Goal: Transaction & Acquisition: Register for event/course

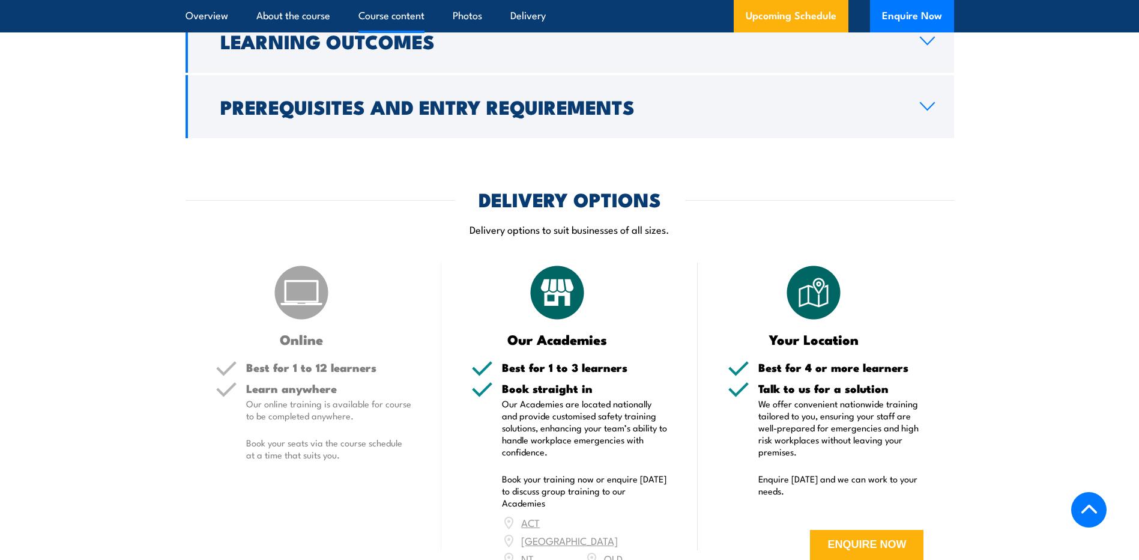
scroll to position [1434, 0]
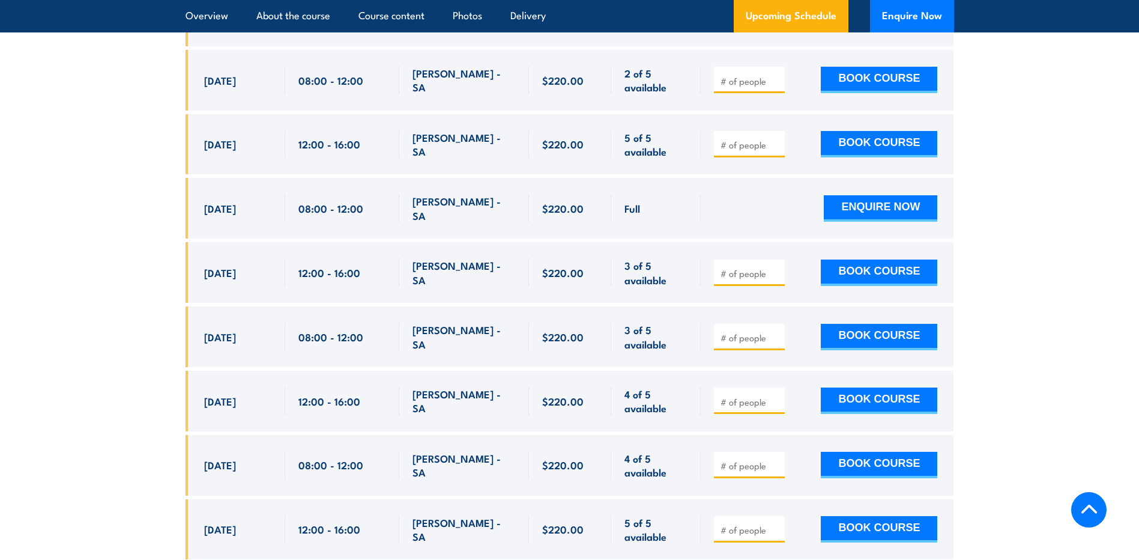
scroll to position [2521, 0]
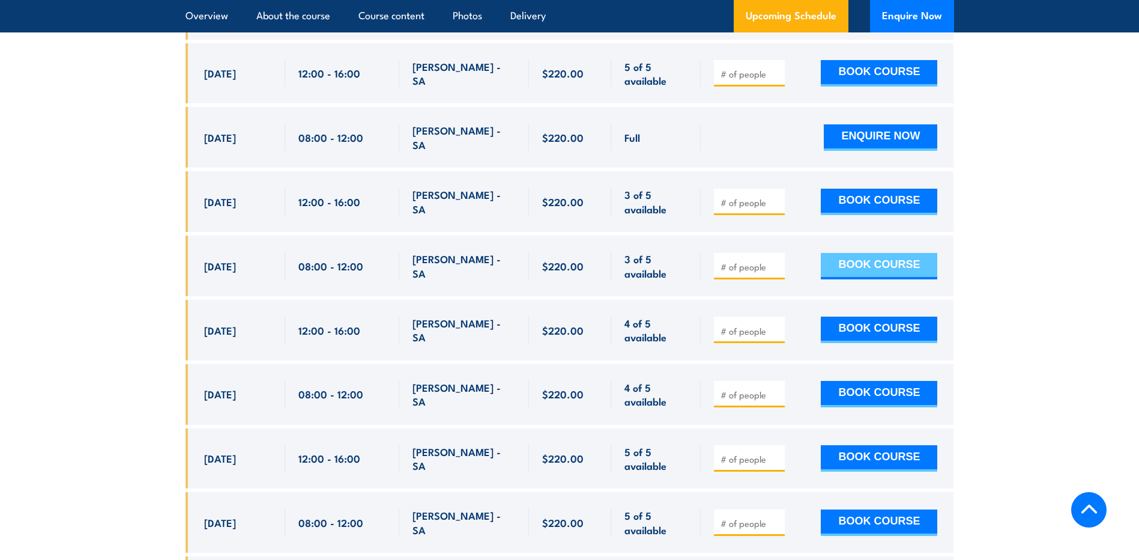
click at [879, 253] on button "BOOK COURSE" at bounding box center [879, 266] width 116 height 26
type input "1"
click at [774, 261] on input "1" at bounding box center [751, 267] width 60 height 12
click at [878, 253] on button "BOOK COURSE" at bounding box center [879, 266] width 116 height 26
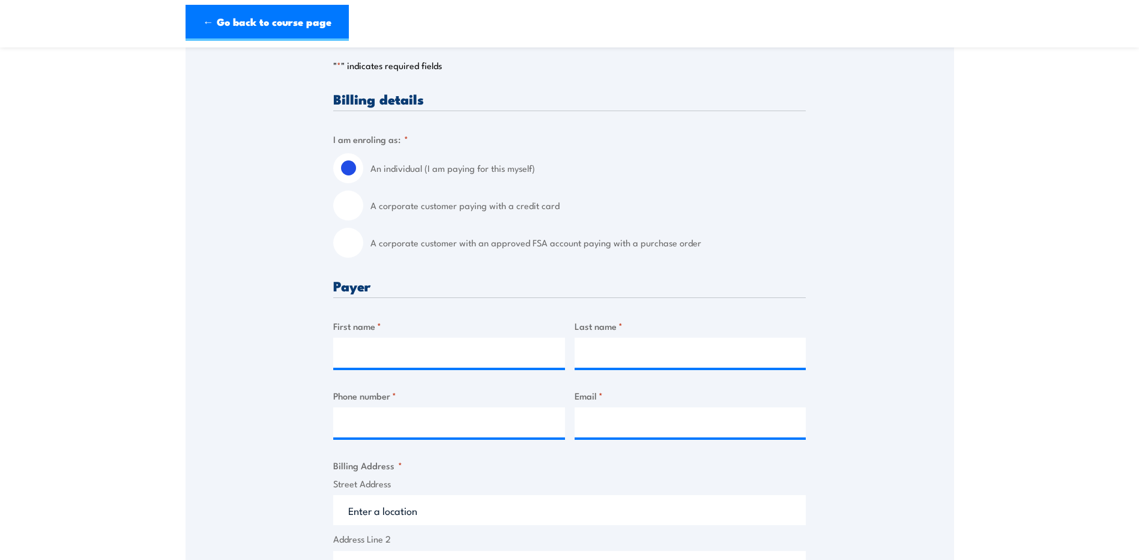
scroll to position [246, 0]
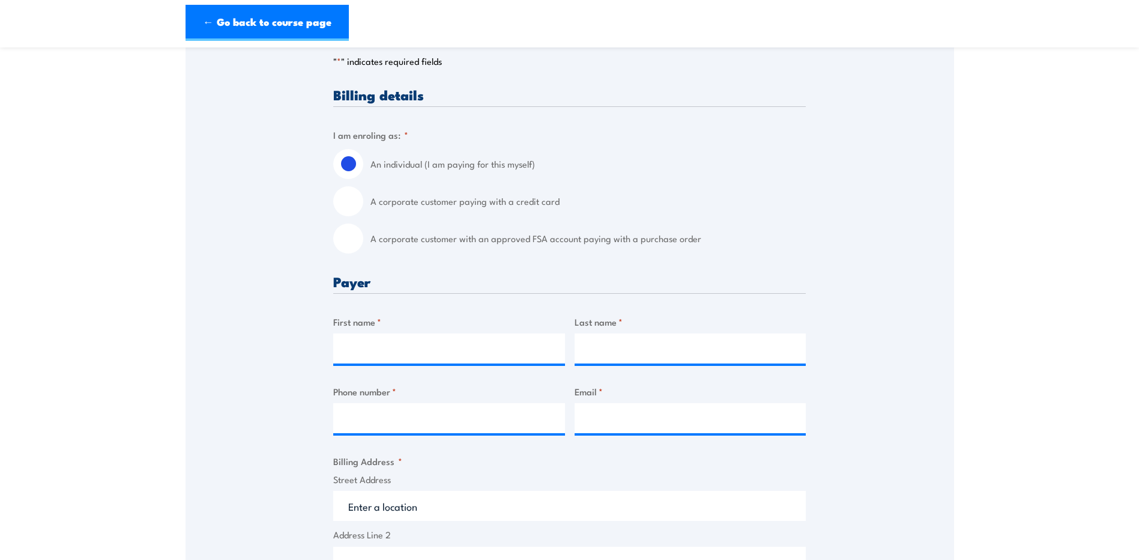
click at [352, 243] on input "A corporate customer with an approved FSA account paying with a purchase order" at bounding box center [348, 238] width 30 height 30
radio input "true"
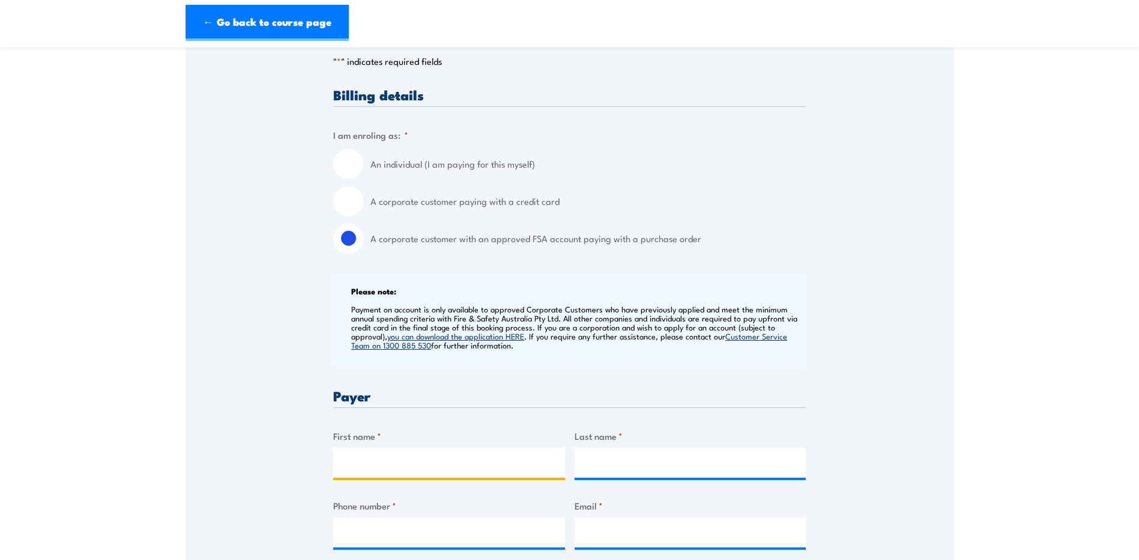
click at [474, 471] on input "First name *" at bounding box center [449, 462] width 232 height 30
type input "Rebecca"
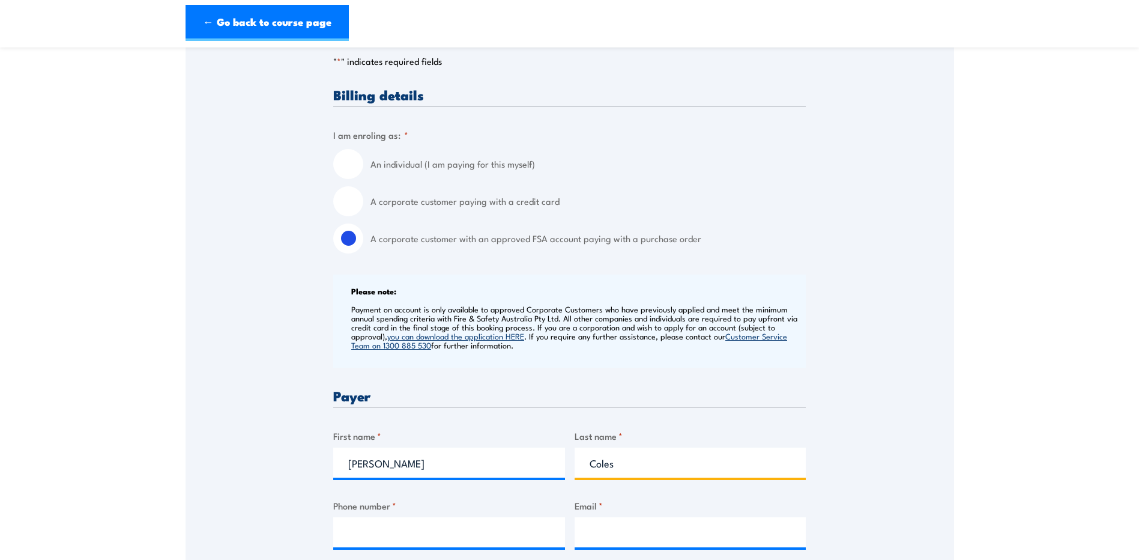
type input "Coles"
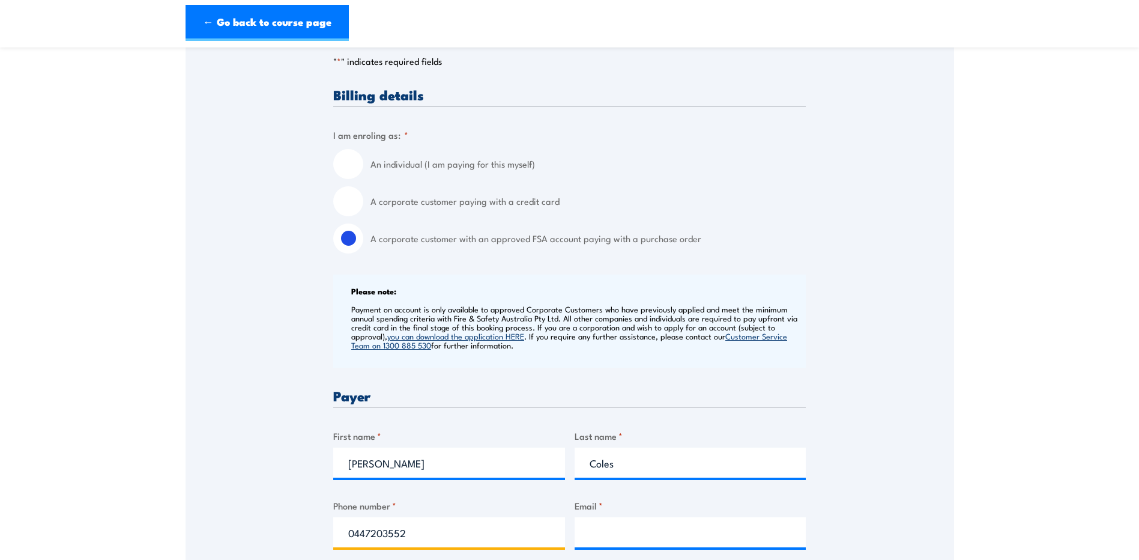
type input "0447203552"
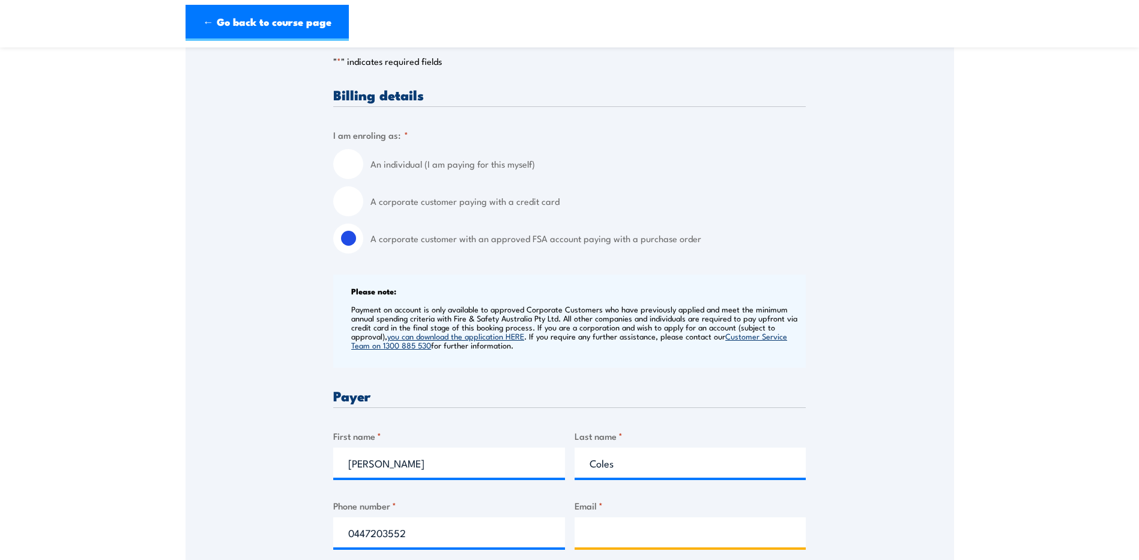
click at [737, 530] on input "Email *" at bounding box center [691, 532] width 232 height 30
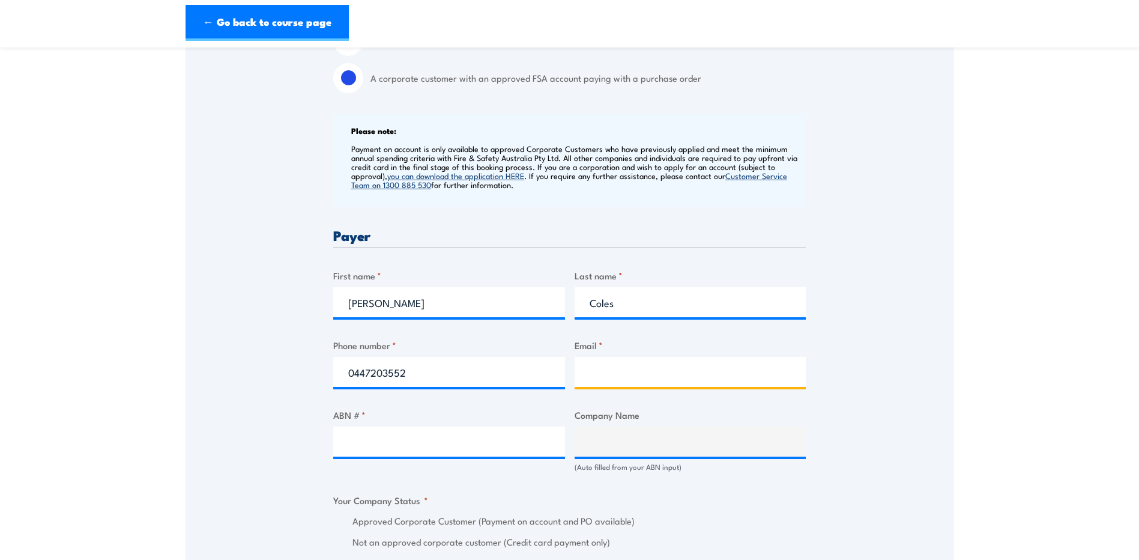
scroll to position [449, 0]
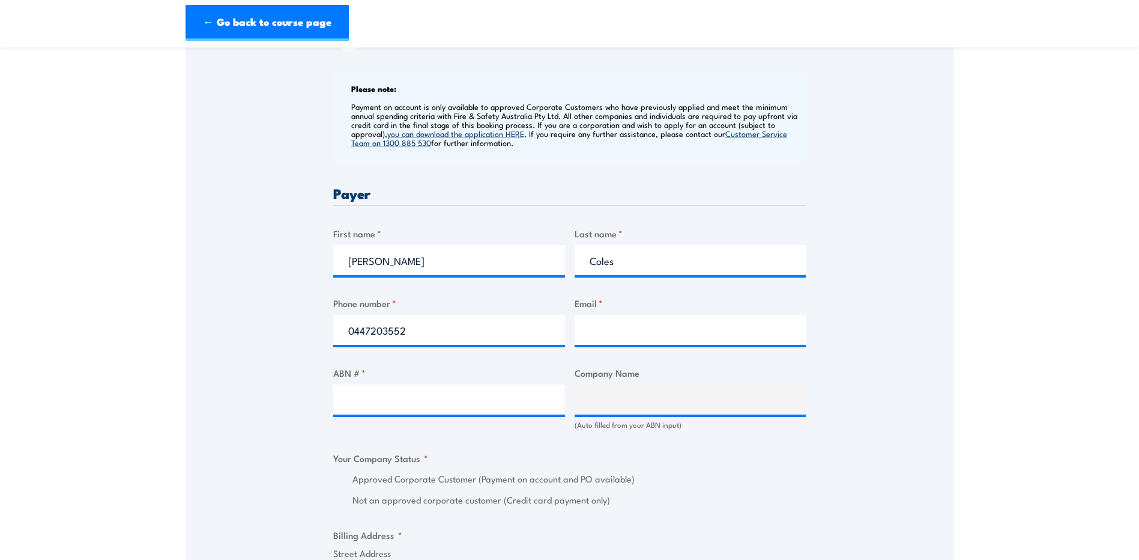
drag, startPoint x: 691, startPoint y: 345, endPoint x: 709, endPoint y: 326, distance: 25.9
click at [691, 345] on div at bounding box center [691, 330] width 232 height 30
click at [710, 324] on input "Email *" at bounding box center [691, 330] width 232 height 30
type input "rebecca.coles@apa.com.au"
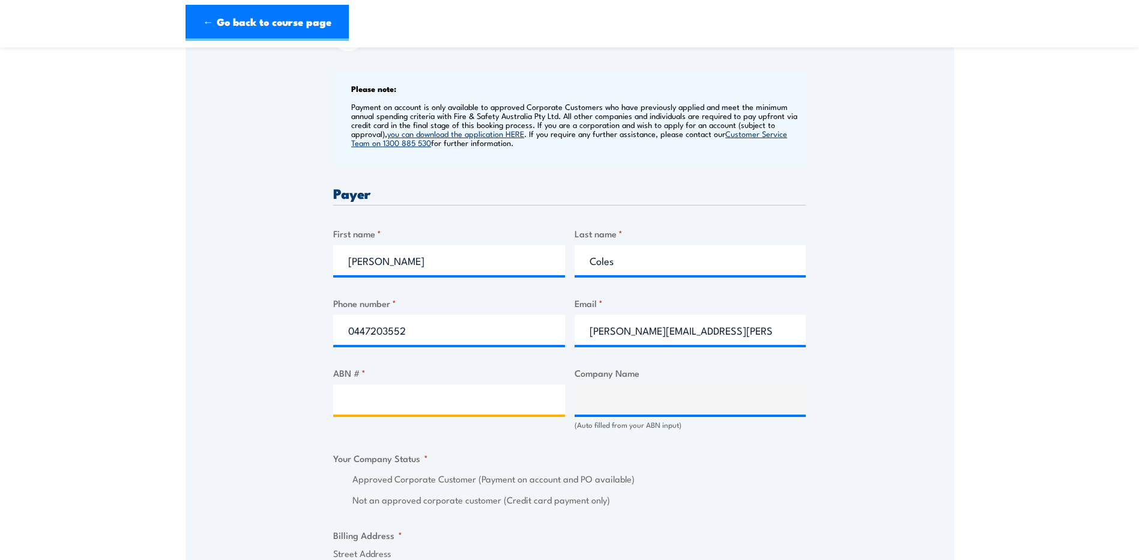
drag, startPoint x: 515, startPoint y: 392, endPoint x: 535, endPoint y: 400, distance: 21.9
click at [514, 395] on input "ABN # *" at bounding box center [449, 399] width 232 height 30
click at [422, 403] on input "ABN # *" at bounding box center [449, 399] width 232 height 30
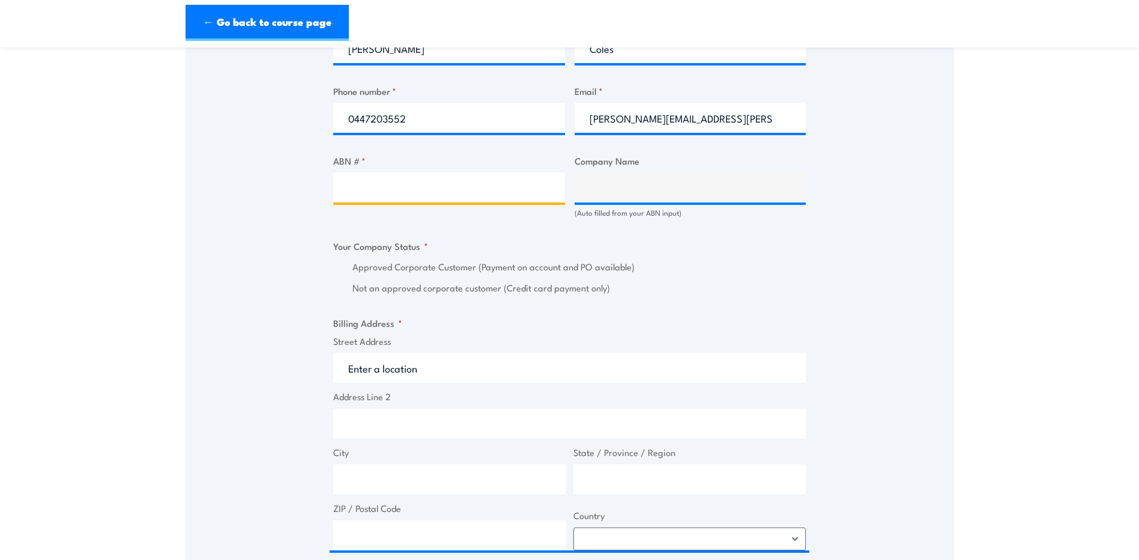
scroll to position [663, 0]
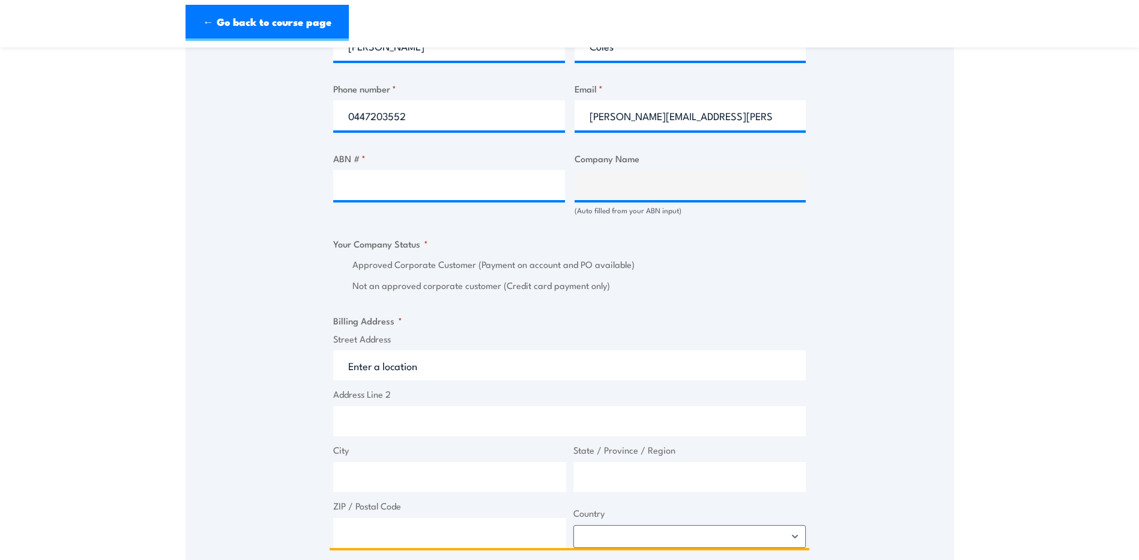
click at [528, 369] on input "Street Address" at bounding box center [569, 365] width 473 height 30
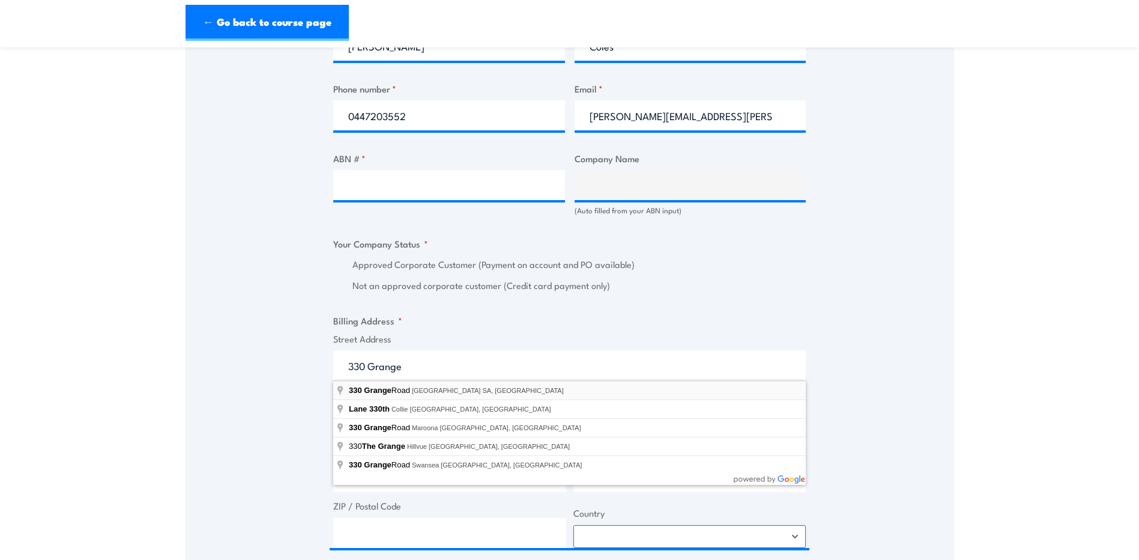
type input "330 Grange Road, Kidman Park SA, Australia"
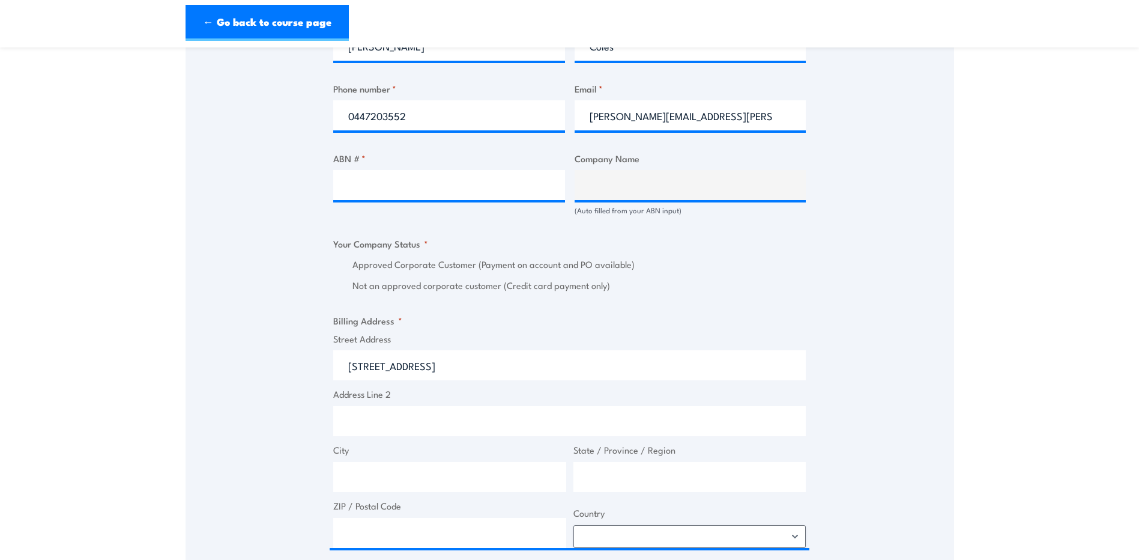
type input "330 Grange Rd"
type input "Kidman Park"
type input "South Australia"
type input "5025"
select select "Australia"
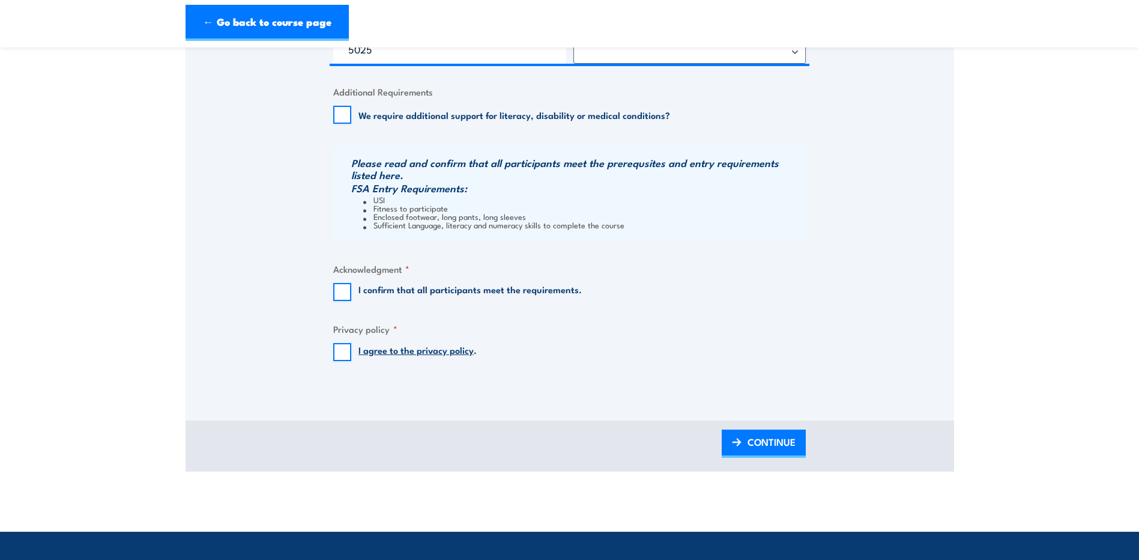
scroll to position [1154, 0]
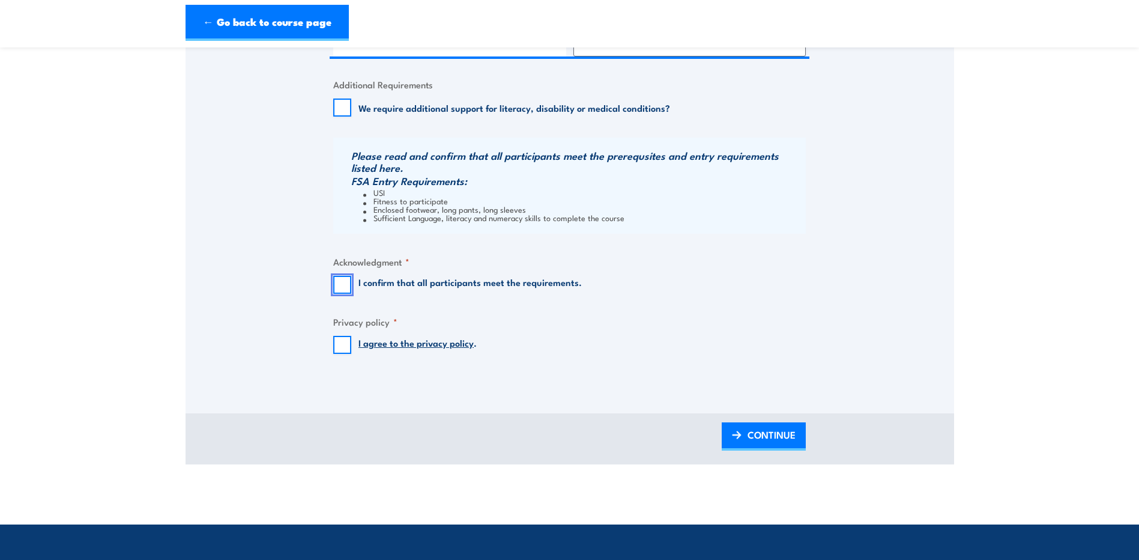
click at [338, 280] on input "I confirm that all participants meet the requirements." at bounding box center [342, 285] width 18 height 18
checkbox input "true"
click at [343, 342] on input "I agree to the privacy policy ." at bounding box center [342, 345] width 18 height 18
checkbox input "true"
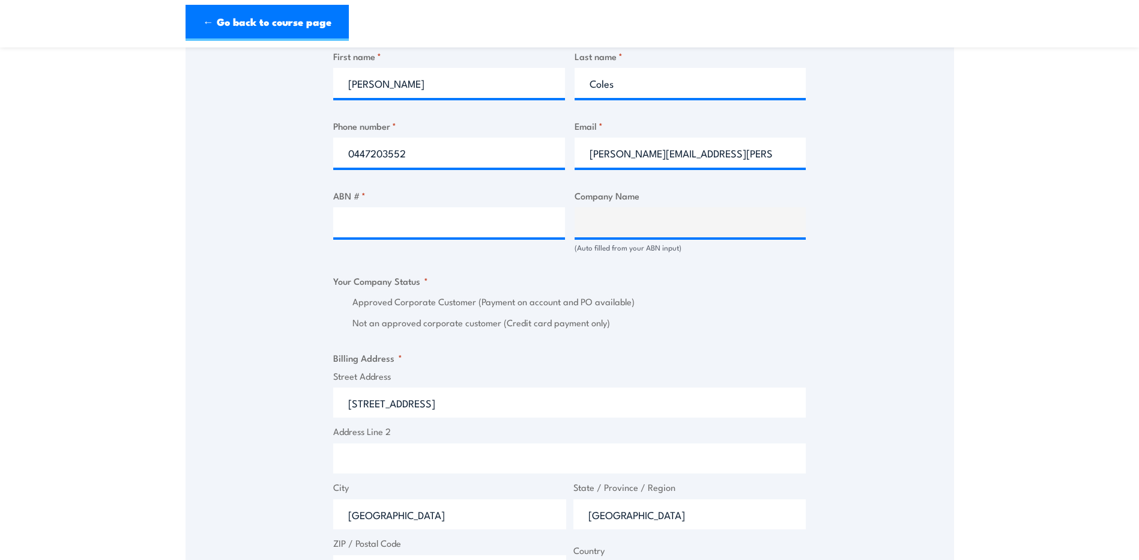
scroll to position [621, 0]
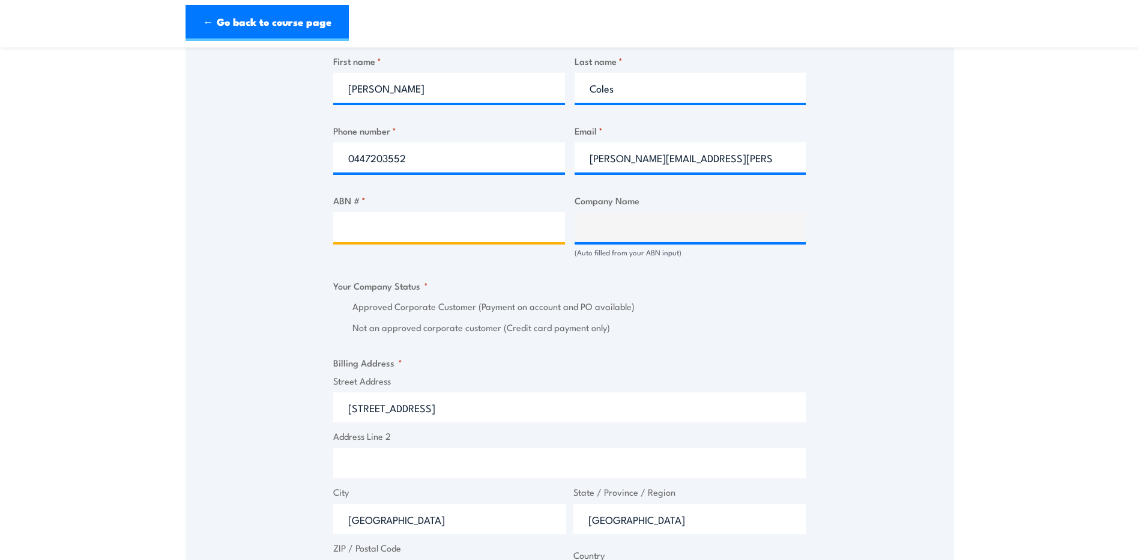
click at [387, 228] on input "ABN # *" at bounding box center [449, 227] width 232 height 30
type input "99091344704"
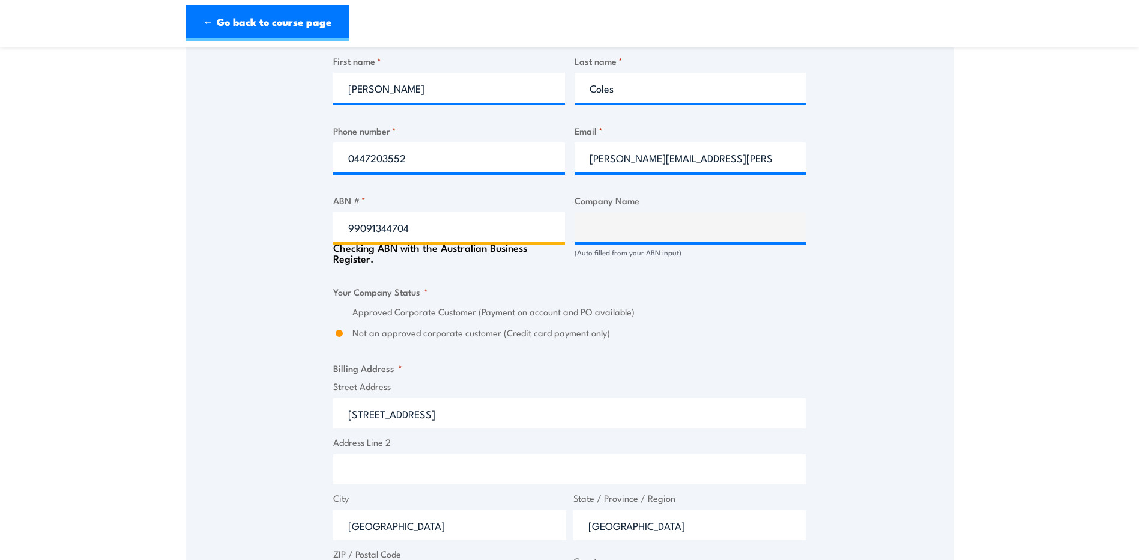
type input "APA GROUP LIMITED"
radio input "true"
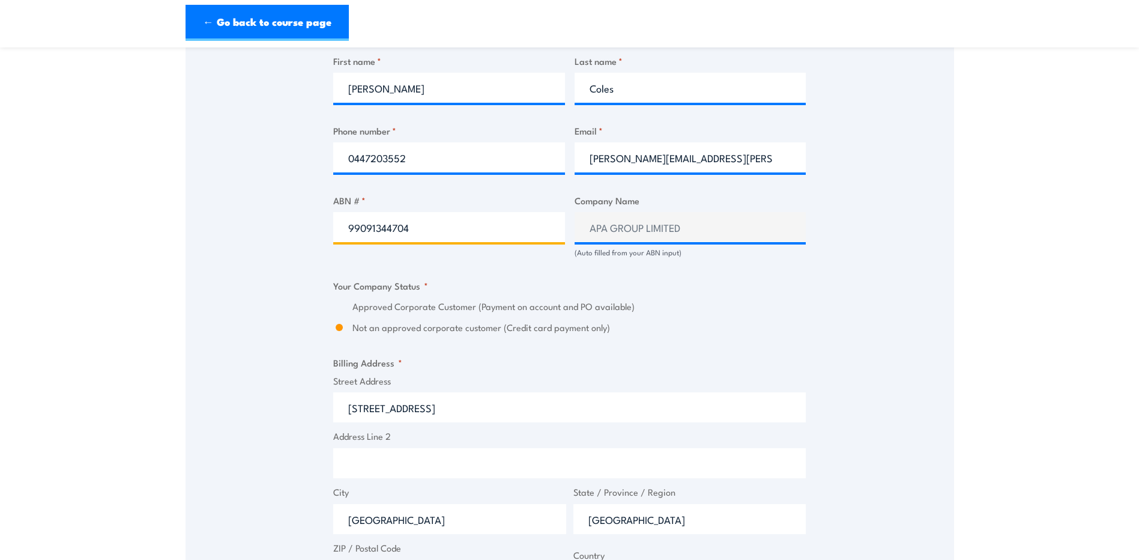
type input "99091344704"
click at [935, 292] on div "Speak to a specialist CALL 1300 885 530 CALL 1300 885 530 " * " indicates requi…" at bounding box center [570, 249] width 769 height 1325
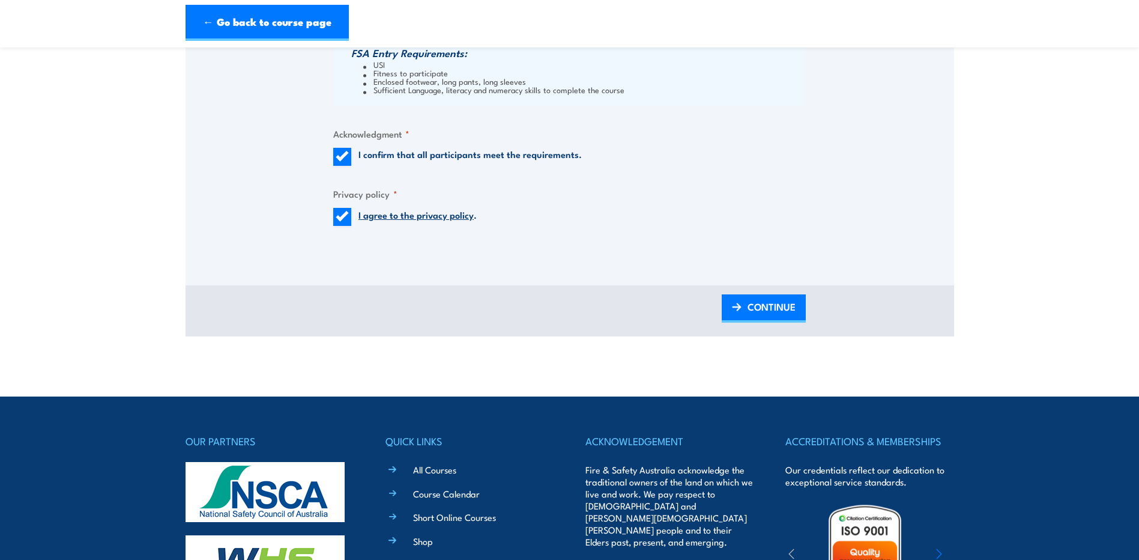
scroll to position [1312, 0]
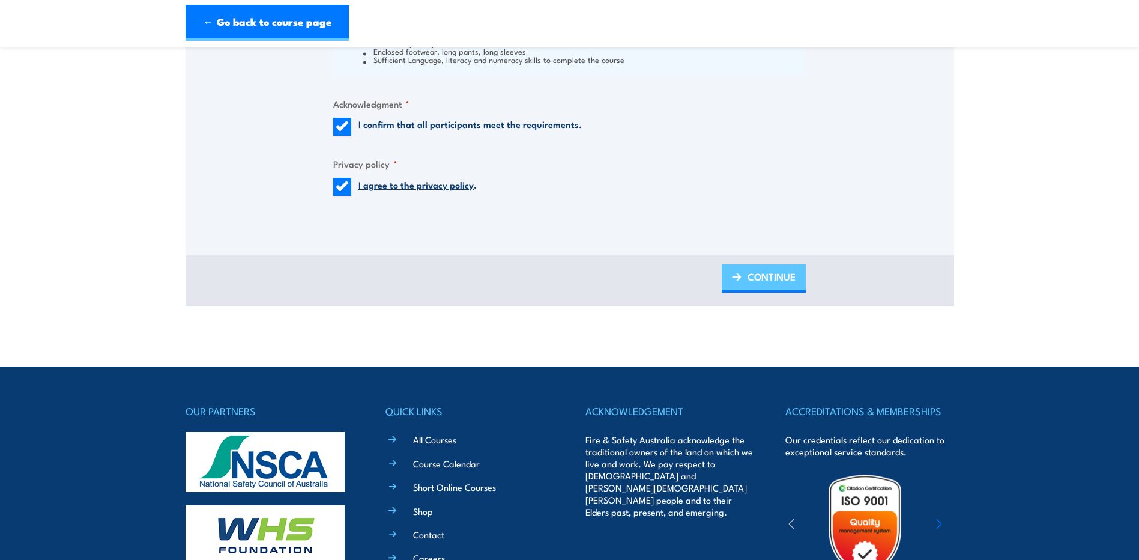
click at [772, 284] on span "CONTINUE" at bounding box center [772, 277] width 48 height 32
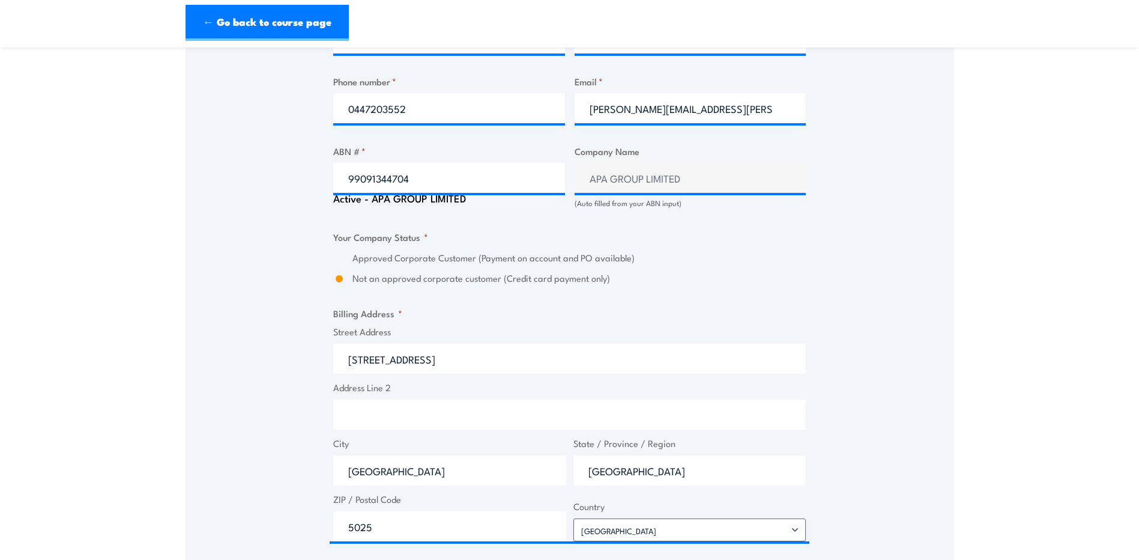
scroll to position [739, 0]
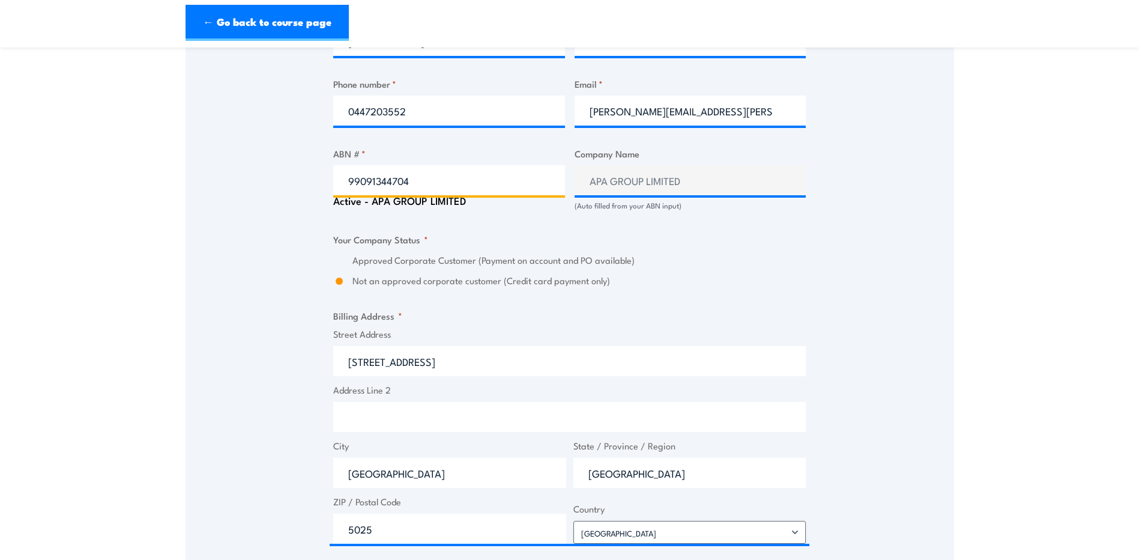
click at [473, 171] on input "99091344704" at bounding box center [449, 180] width 232 height 30
drag, startPoint x: 429, startPoint y: 181, endPoint x: 137, endPoint y: 107, distance: 301.0
click at [161, 154] on section "Fire Warden Training 24 September 2025 08:00 1 " *" at bounding box center [569, 136] width 1139 height 1629
type input "58091668110"
drag, startPoint x: 979, startPoint y: 294, endPoint x: 977, endPoint y: 301, distance: 8.0
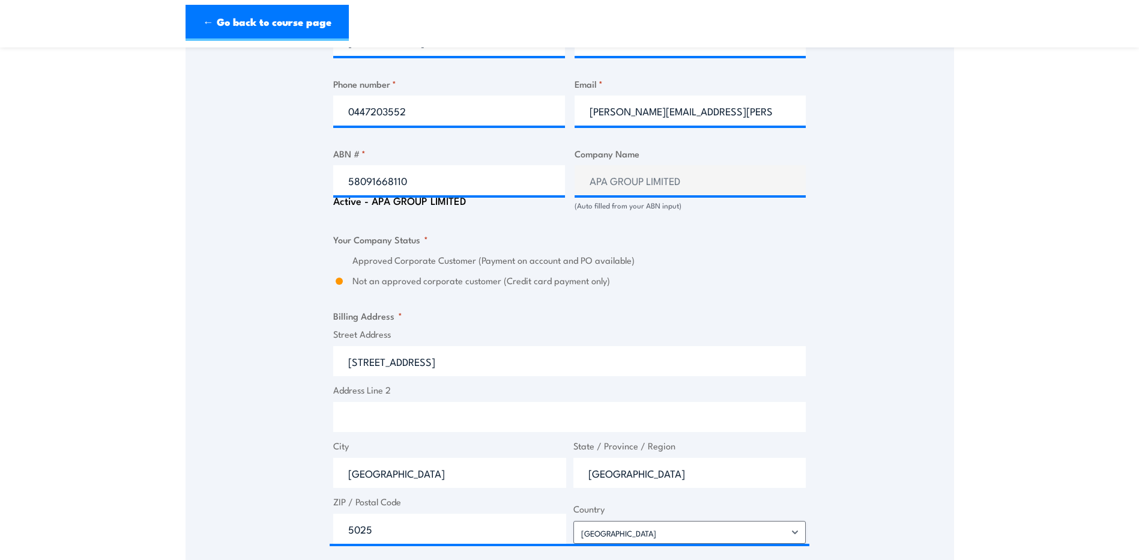
click at [978, 294] on section "Fire Warden Training 24 September 2025 08:00 1 " *" at bounding box center [569, 136] width 1139 height 1629
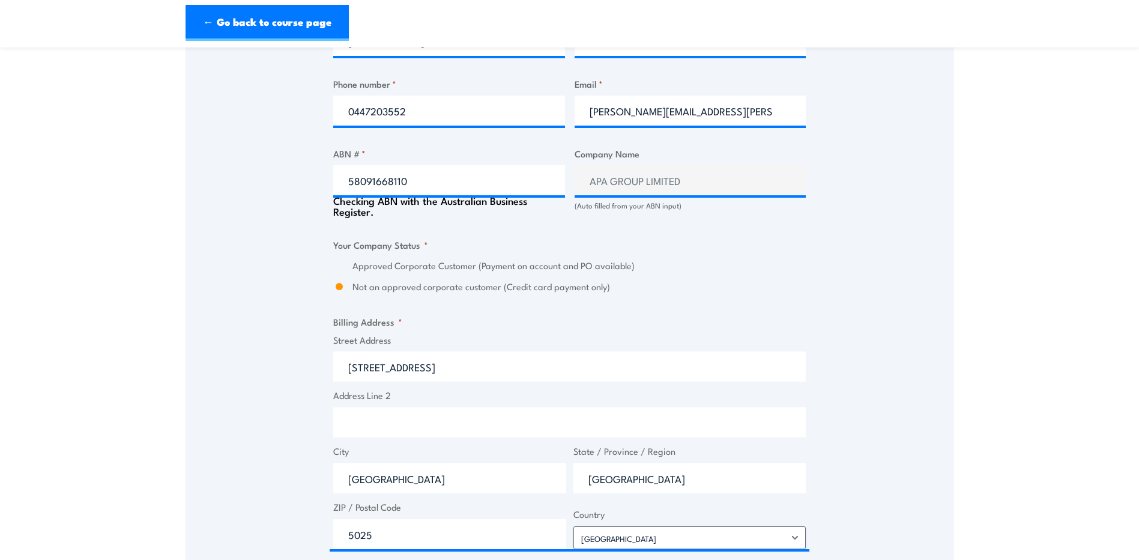
type input "APT MANAGEMENT SERVICES PTY LIMITED"
radio input "true"
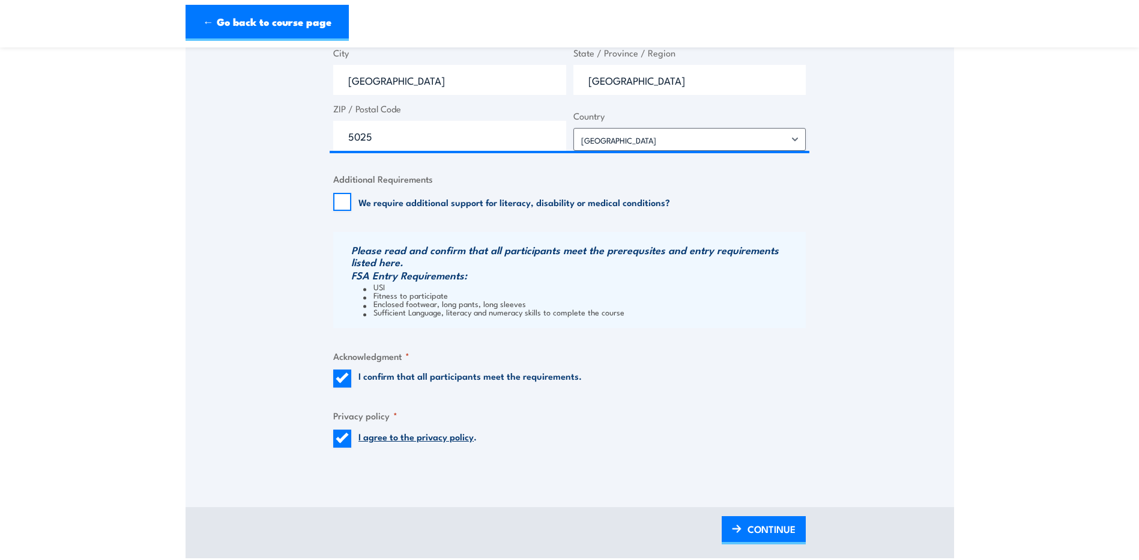
scroll to position [1129, 0]
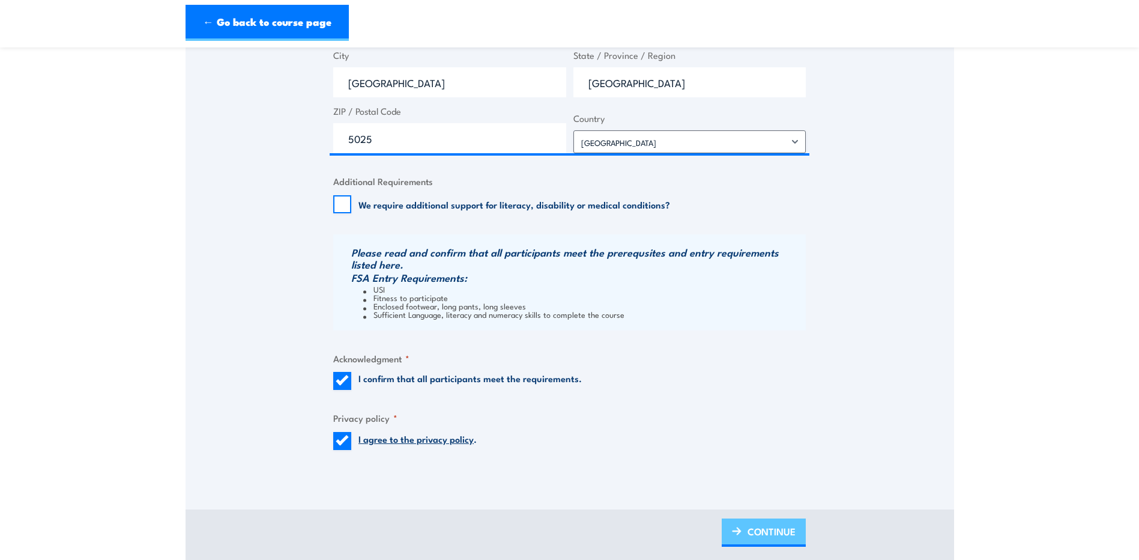
click at [770, 528] on span "CONTINUE" at bounding box center [772, 531] width 48 height 32
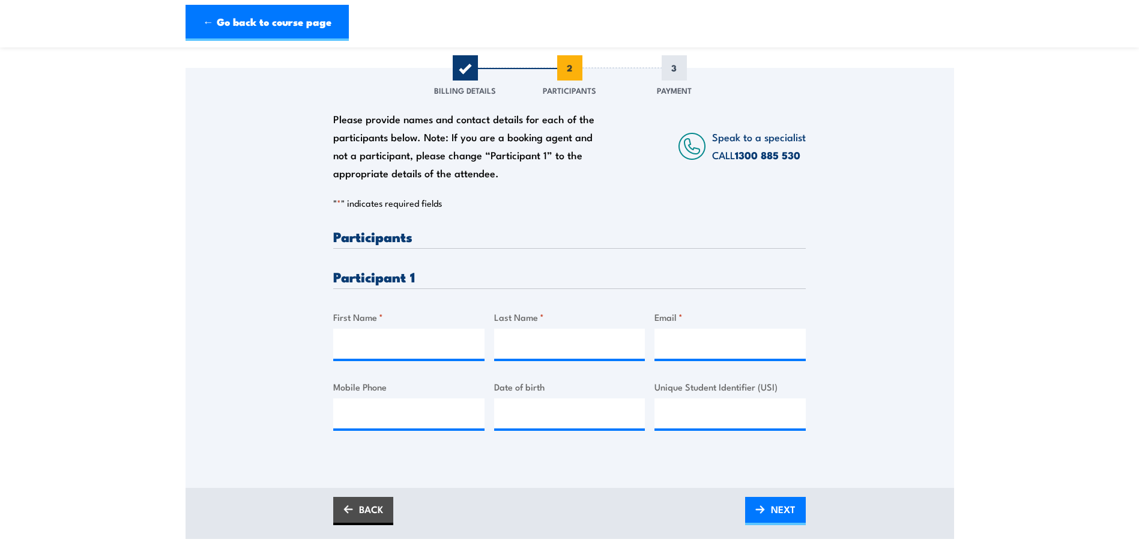
scroll to position [143, 0]
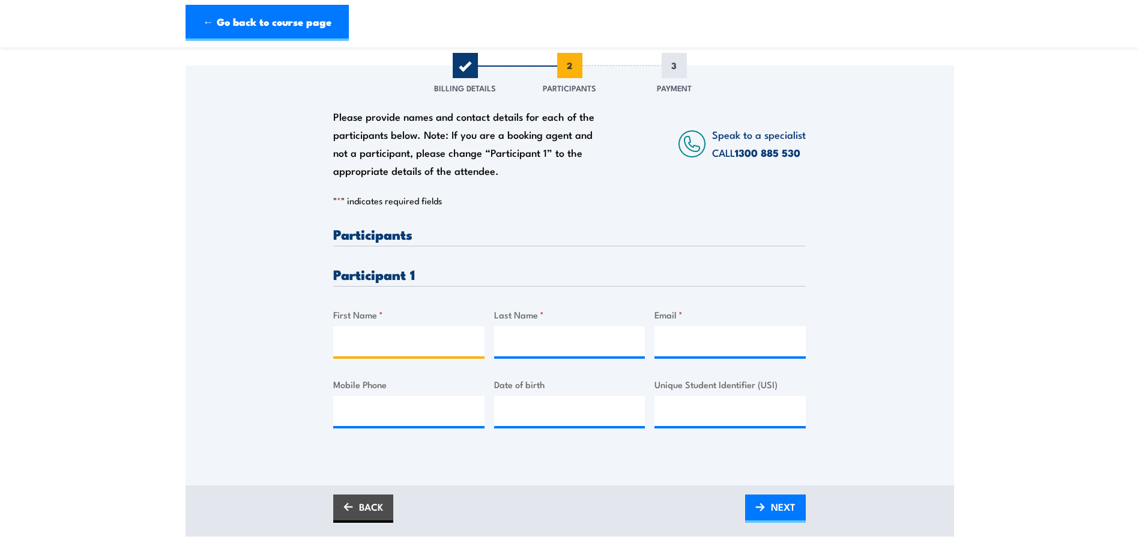
click at [414, 351] on input "First Name *" at bounding box center [408, 341] width 151 height 30
type input "Rebecca"
type input "Coles"
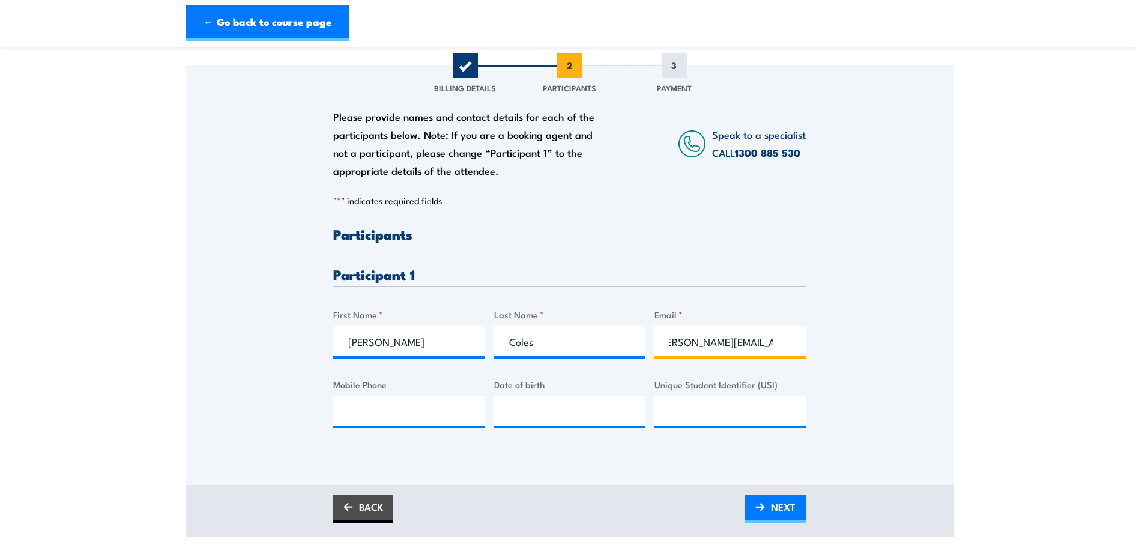
scroll to position [0, 18]
type input "rebecca.coles@apa.com.au"
click at [426, 413] on input "Mobile Phone" at bounding box center [408, 411] width 151 height 30
type input "0447203552"
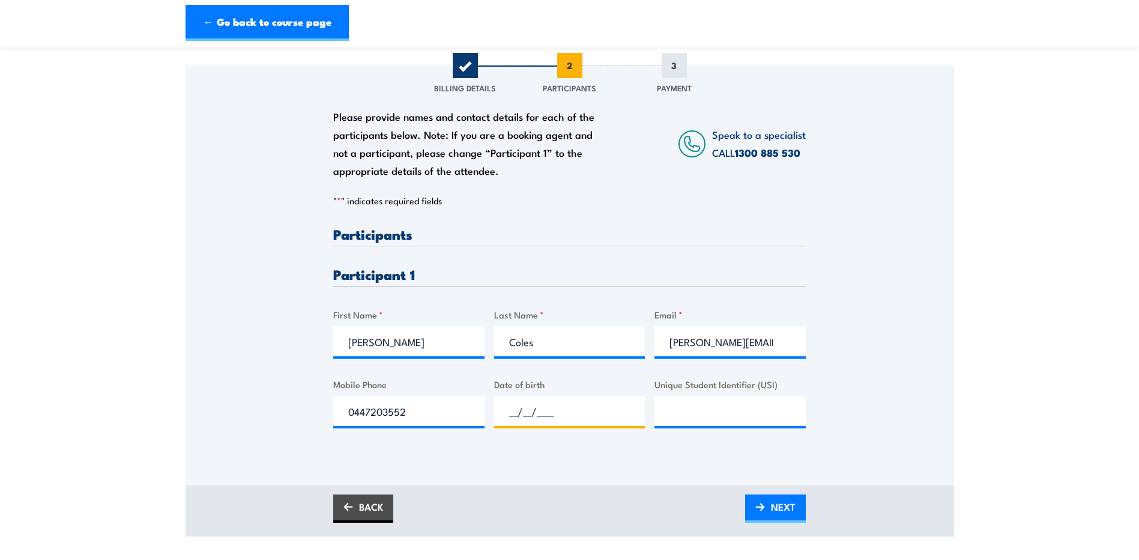
click at [551, 414] on input "__/__/____" at bounding box center [569, 411] width 151 height 30
type input "04/06/1982"
click at [691, 409] on input "Unique Student Identifier (USI)" at bounding box center [729, 411] width 151 height 30
click at [705, 414] on input "Unique Student Identifier (USI)" at bounding box center [729, 411] width 151 height 30
paste input "ZCWHLMQHYY"
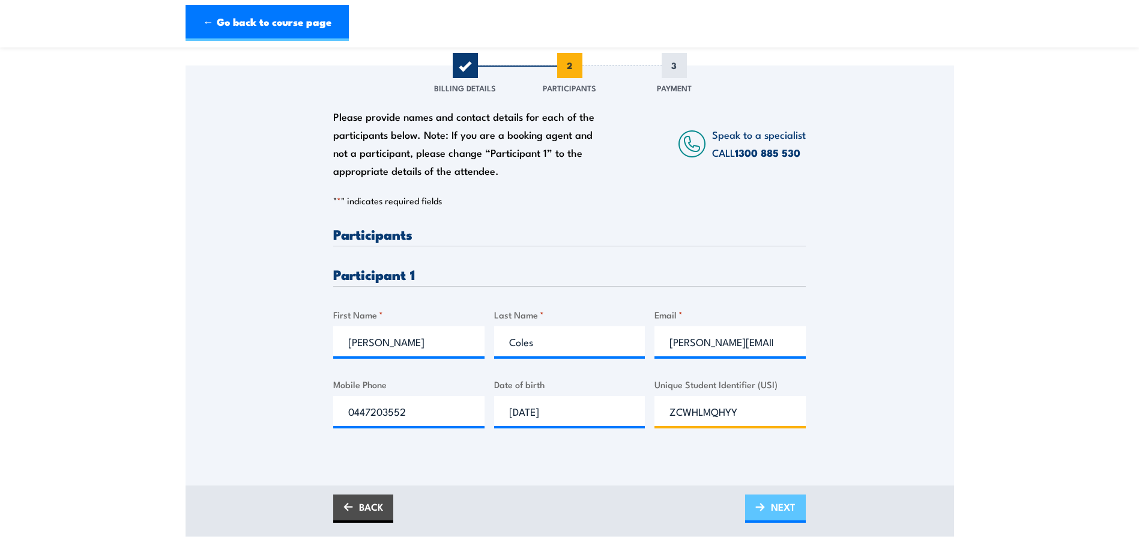
type input "ZCWHLMQHYY"
drag, startPoint x: 784, startPoint y: 508, endPoint x: 886, endPoint y: 504, distance: 102.2
click at [785, 508] on span "NEXT" at bounding box center [783, 507] width 25 height 32
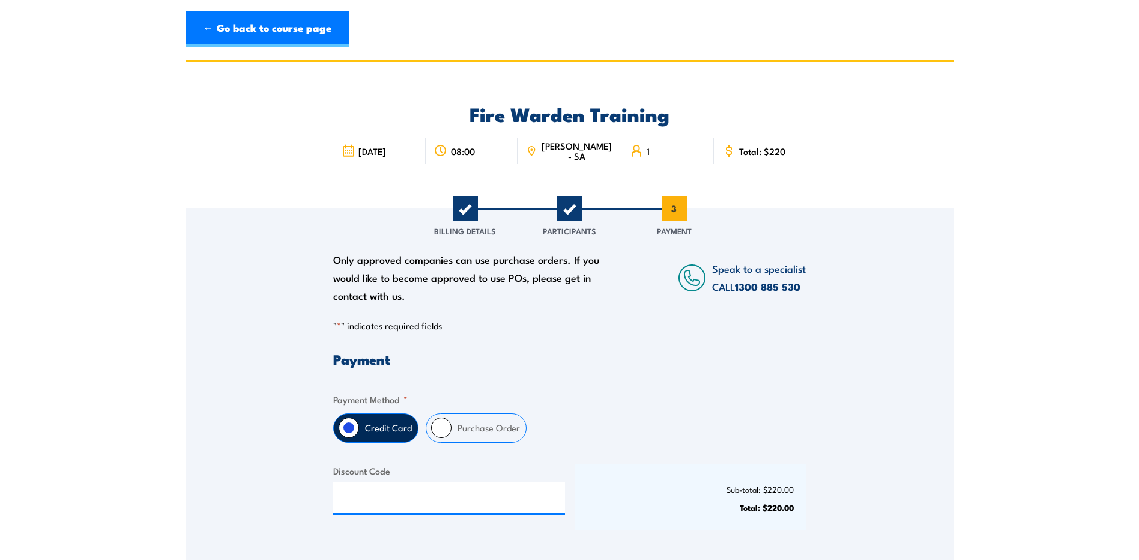
click at [435, 424] on input "Purchase Order" at bounding box center [441, 427] width 20 height 20
radio input "true"
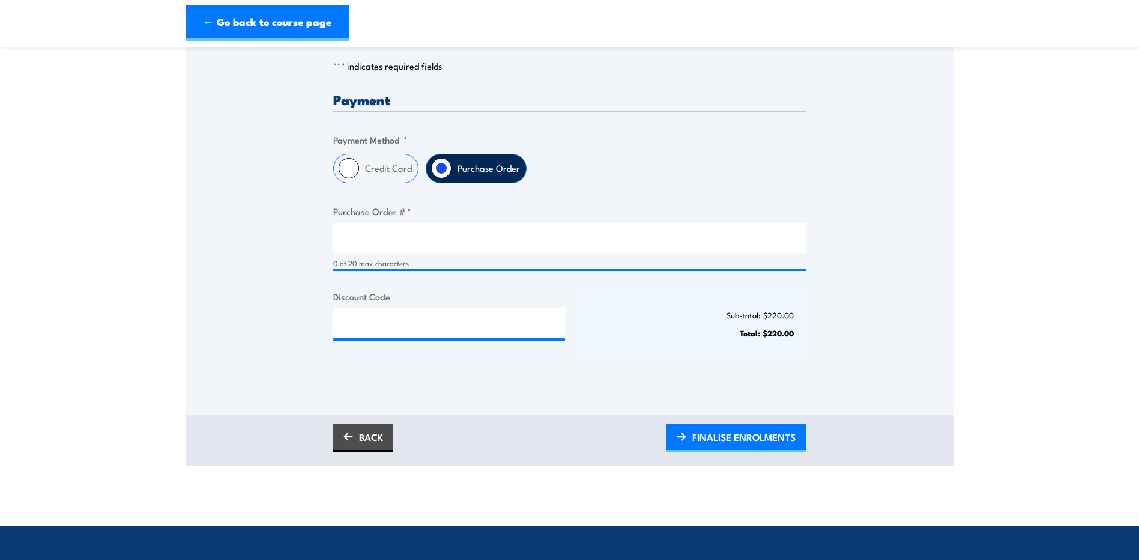
scroll to position [266, 0]
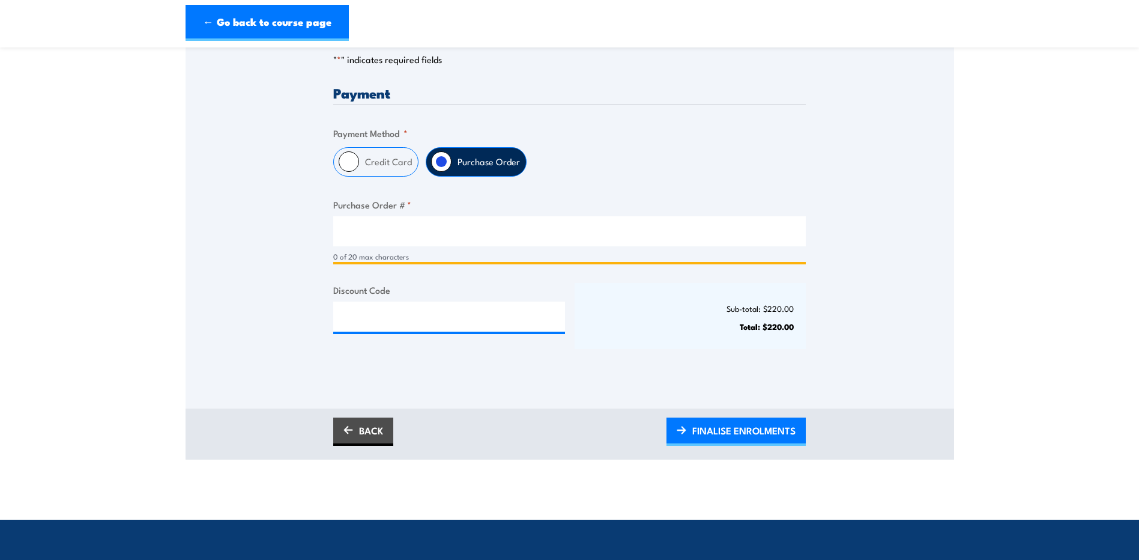
drag, startPoint x: 378, startPoint y: 225, endPoint x: 643, endPoint y: 279, distance: 270.3
click at [379, 225] on input "Purchase Order # *" at bounding box center [569, 231] width 473 height 30
paste input "PO-00012203"
type input "PO-00012203"
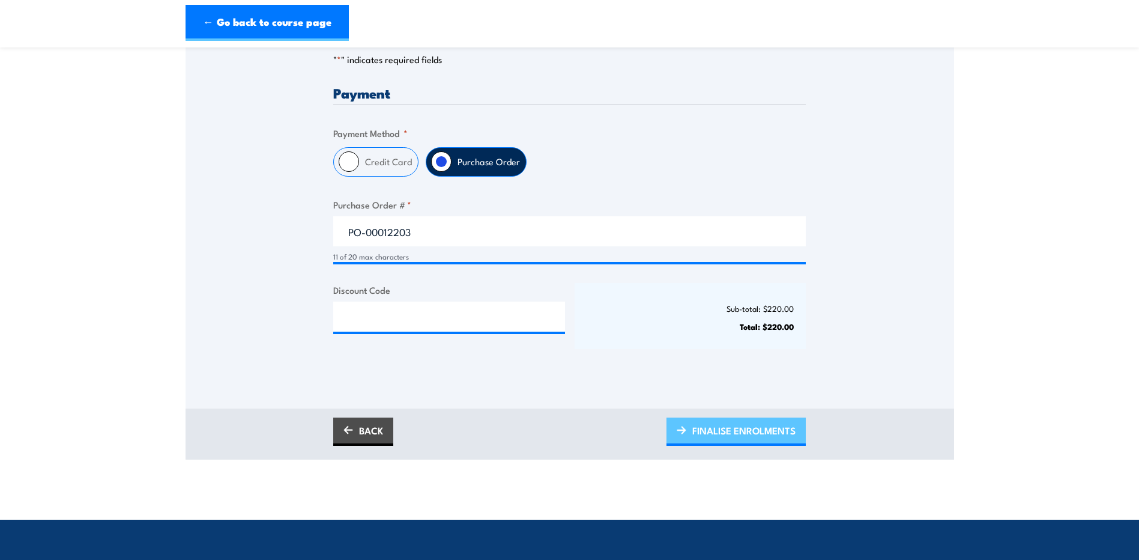
click at [743, 426] on span "FINALISE ENROLMENTS" at bounding box center [743, 430] width 103 height 32
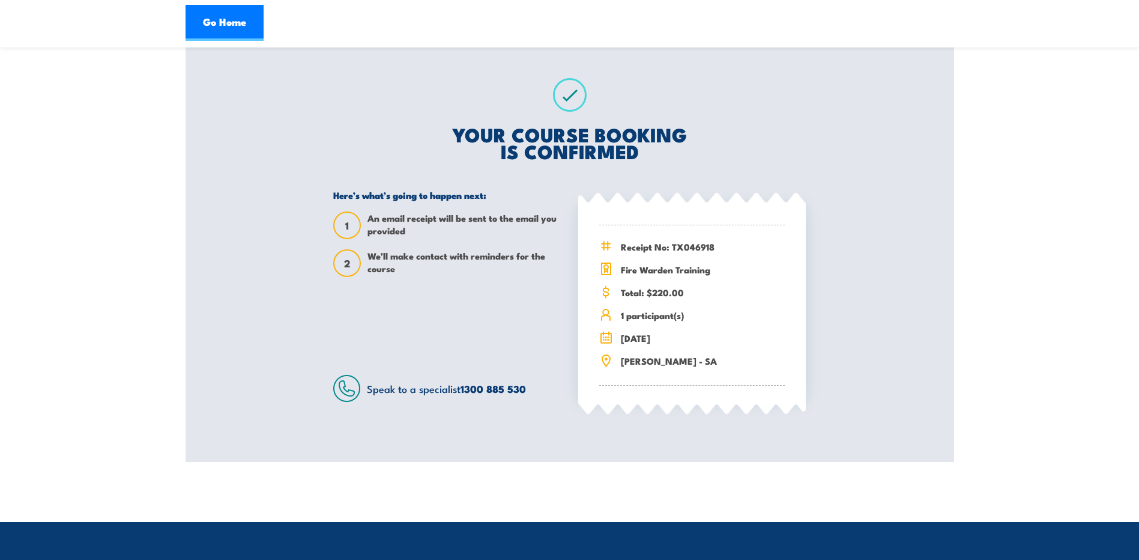
scroll to position [186, 0]
